Goal: Information Seeking & Learning: Check status

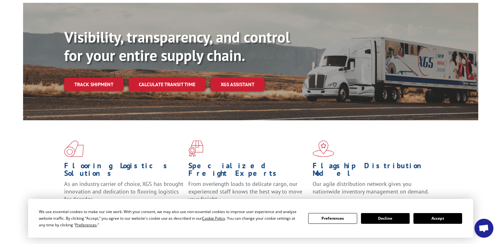
scroll to position [63, 0]
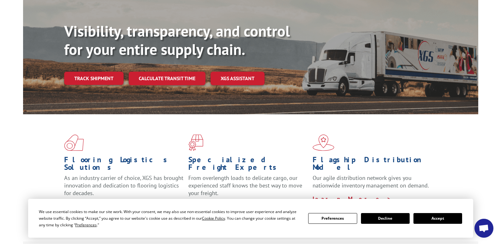
drag, startPoint x: 427, startPoint y: 222, endPoint x: 417, endPoint y: 212, distance: 14.1
click at [426, 221] on button "Accept" at bounding box center [438, 218] width 49 height 11
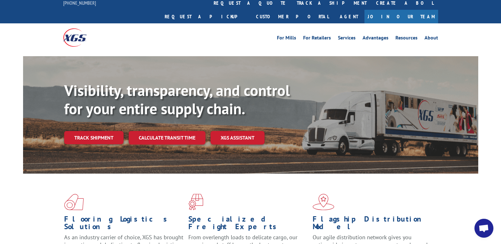
scroll to position [0, 0]
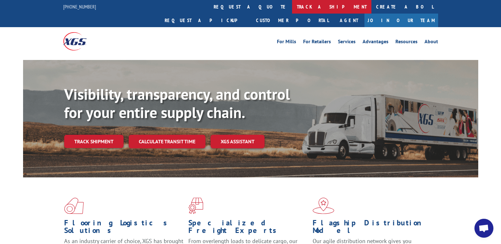
click at [292, 5] on link "track a shipment" at bounding box center [331, 7] width 79 height 14
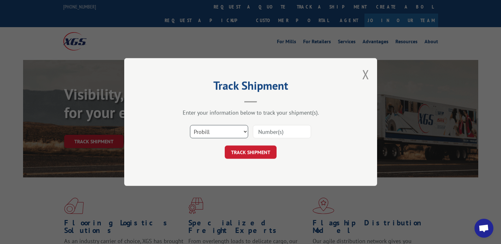
click at [243, 131] on select "Select category... Probill BOL PO" at bounding box center [219, 131] width 58 height 13
select select "bol"
click at [190, 125] on select "Select category... Probill BOL PO" at bounding box center [219, 131] width 58 height 13
click at [281, 128] on input at bounding box center [282, 131] width 58 height 13
type input "5556800"
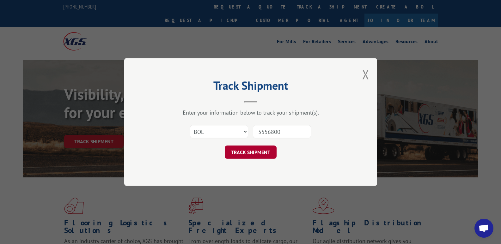
click at [267, 155] on button "TRACK SHIPMENT" at bounding box center [251, 152] width 52 height 13
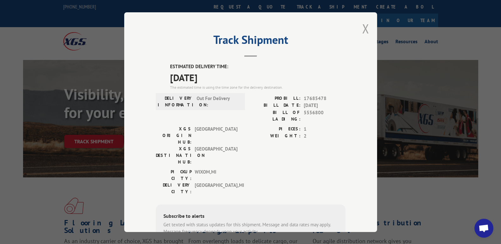
click at [363, 29] on button "Close modal" at bounding box center [365, 28] width 7 height 17
